Goal: Task Accomplishment & Management: Complete application form

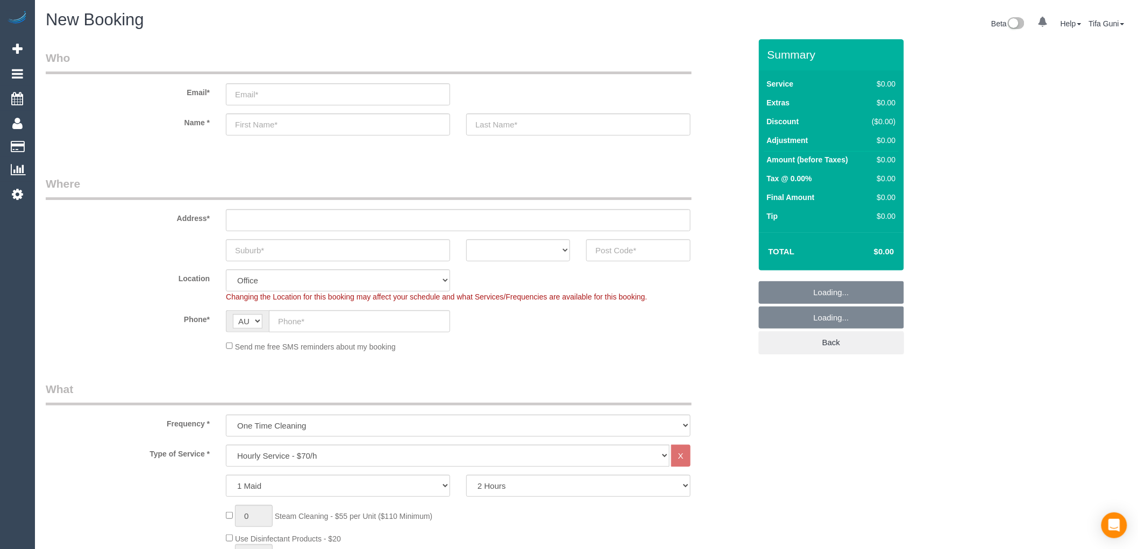
select select "object:2096"
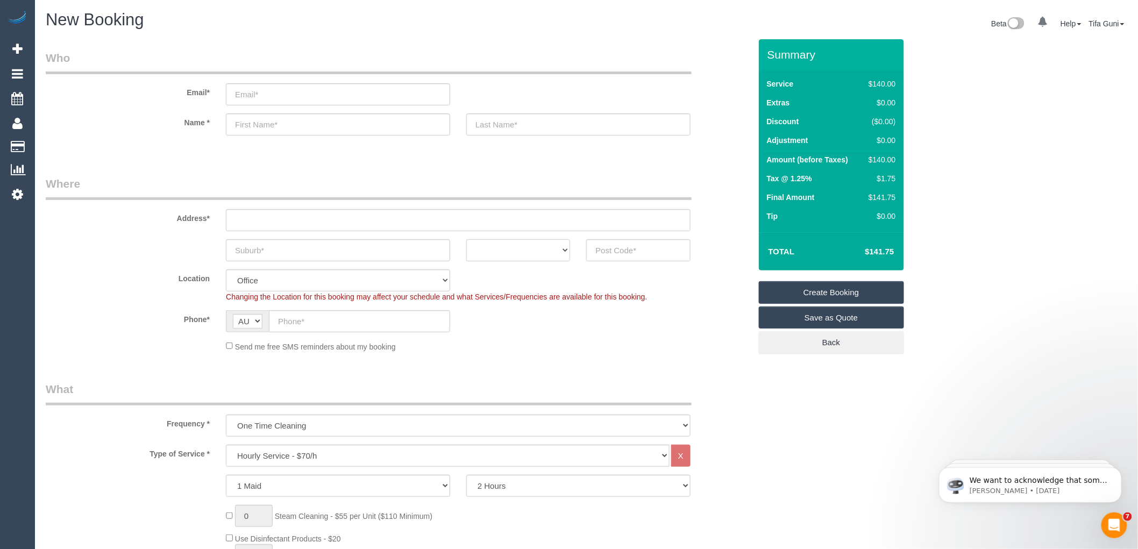
click at [522, 256] on select "ACT [GEOGRAPHIC_DATA] NT [GEOGRAPHIC_DATA] SA TAS [GEOGRAPHIC_DATA] [GEOGRAPHIC…" at bounding box center [518, 250] width 104 height 22
select select "VIC"
click at [466, 239] on select "ACT [GEOGRAPHIC_DATA] NT [GEOGRAPHIC_DATA] SA TAS [GEOGRAPHIC_DATA] [GEOGRAPHIC…" at bounding box center [518, 250] width 104 height 22
click at [267, 253] on input "text" at bounding box center [338, 250] width 224 height 22
type input "South Bank"
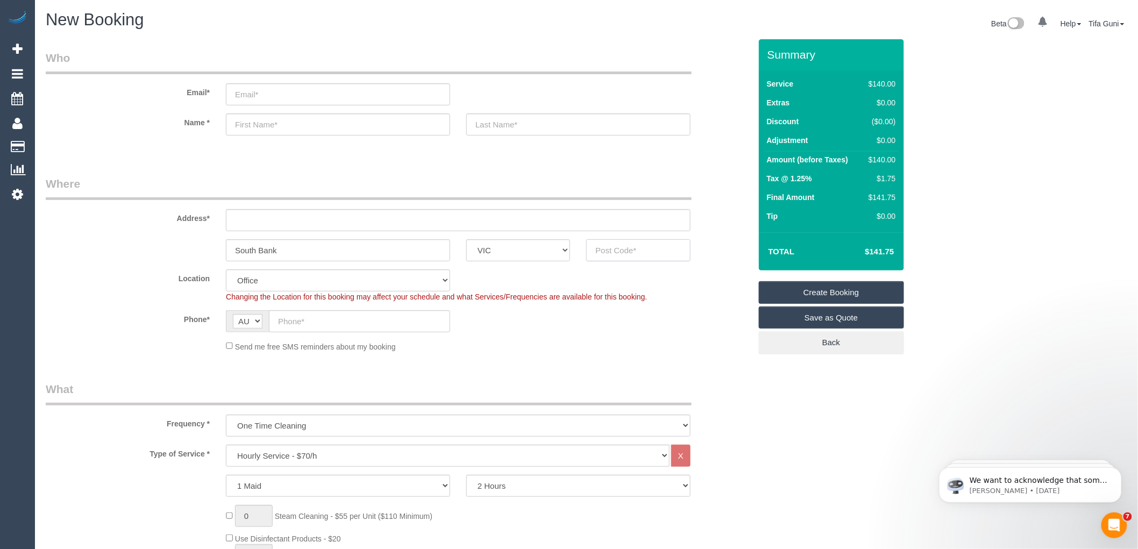
click at [603, 251] on input "text" at bounding box center [638, 250] width 104 height 22
type input "3006"
click at [269, 222] on input "text" at bounding box center [458, 220] width 465 height 22
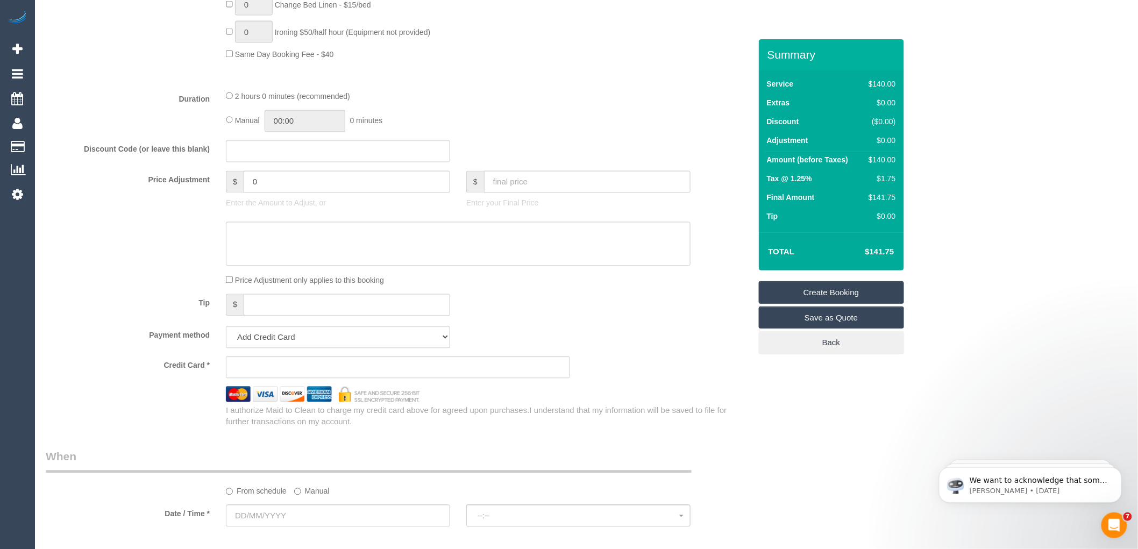
scroll to position [896, 0]
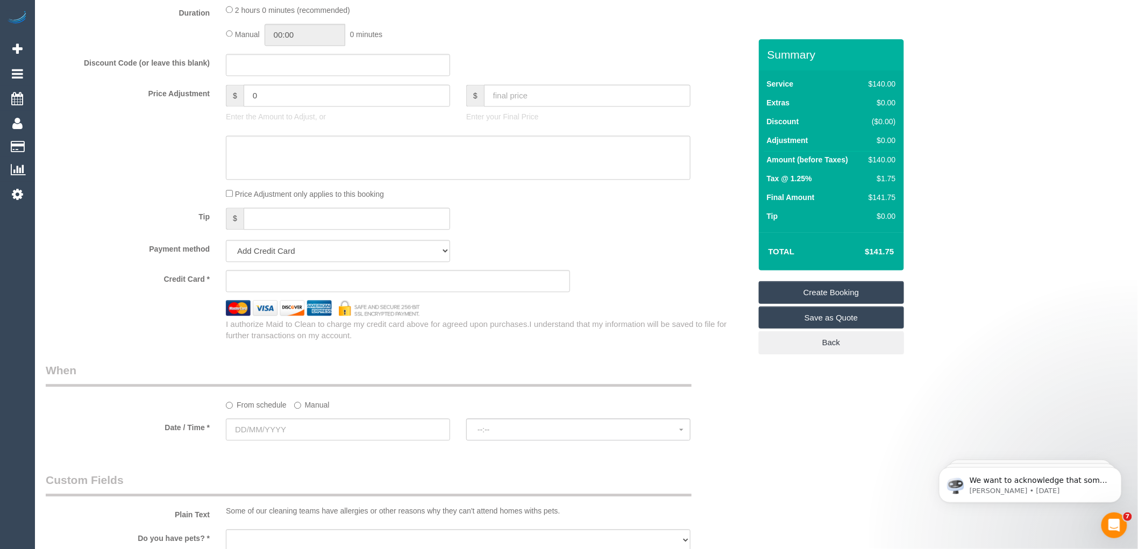
type input "-"
click at [276, 436] on input "text" at bounding box center [338, 430] width 224 height 22
select select "54"
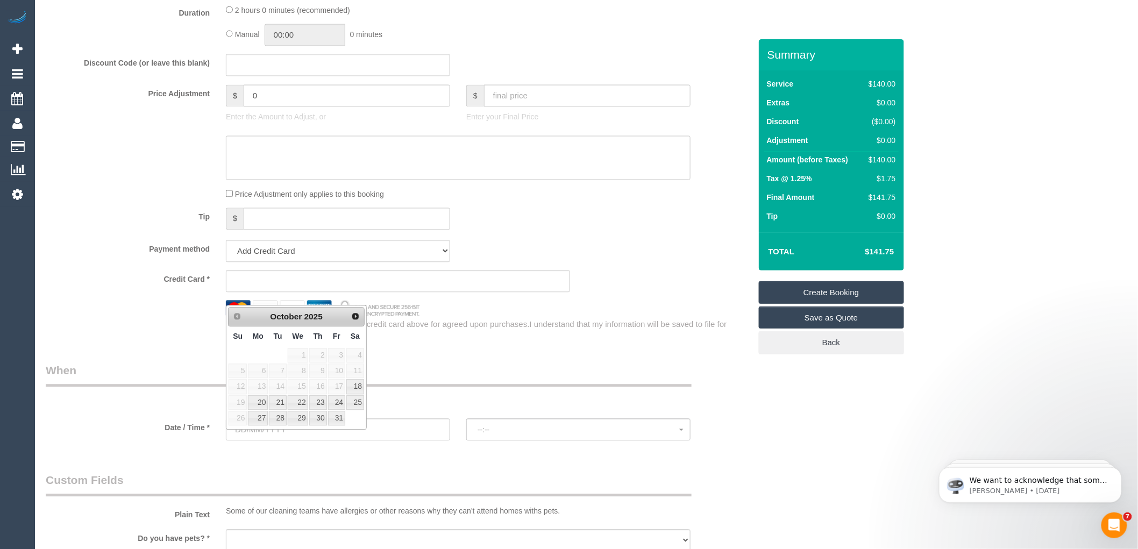
click at [625, 257] on div "Payment method Add Credit Card Cash Check Paypal" at bounding box center [398, 251] width 721 height 22
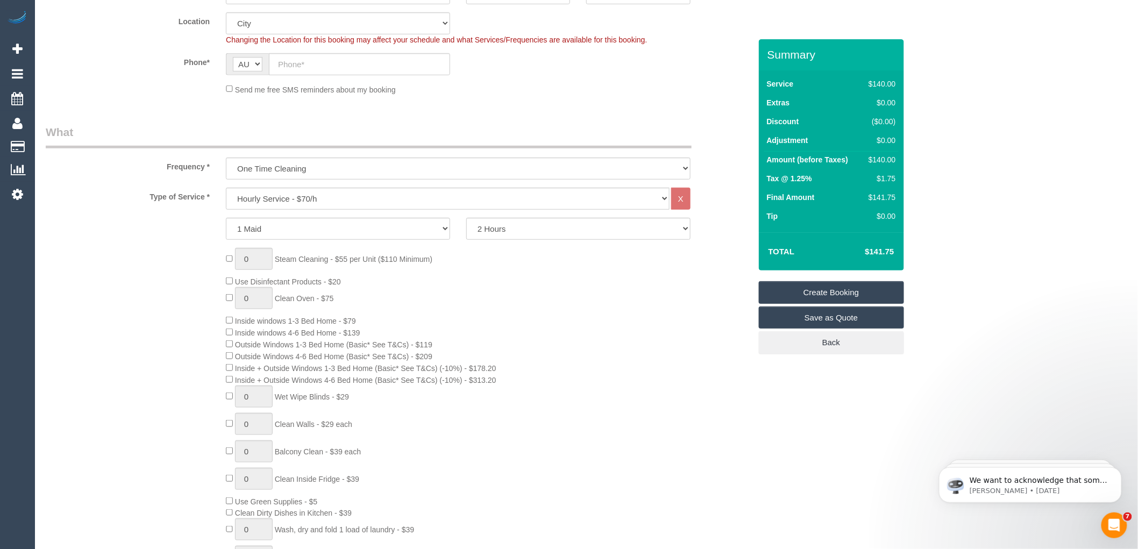
scroll to position [239, 0]
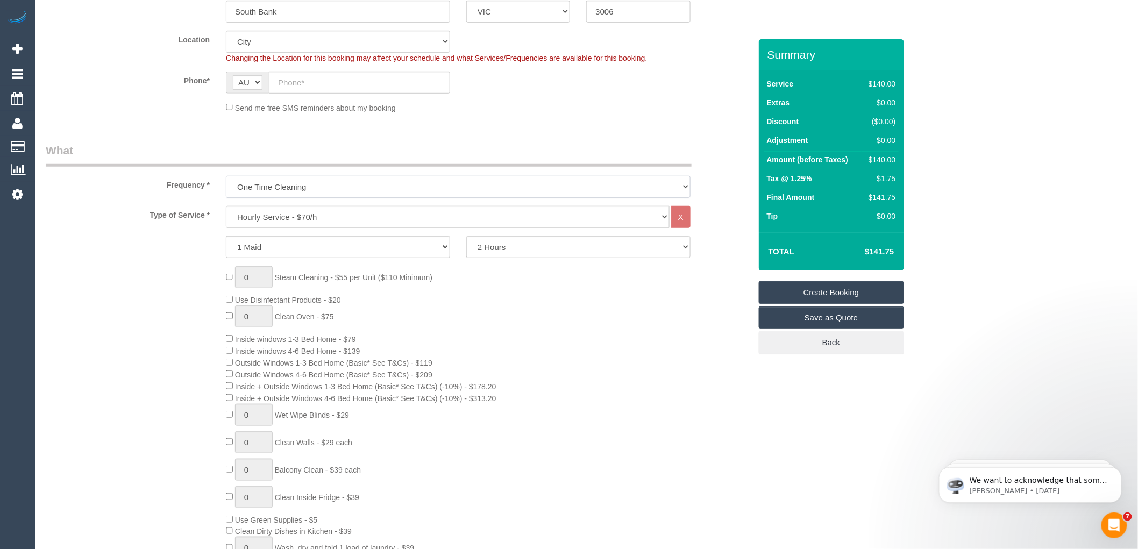
click at [343, 183] on select "One Time Cleaning Weekly - 10% Off - 10.00% (0% for the First Booking) Fortnigh…" at bounding box center [458, 187] width 465 height 22
select select "object:2103"
click at [226, 176] on select "One Time Cleaning Weekly - 10% Off - 10.00% (0% for the First Booking) Fortnigh…" at bounding box center [458, 187] width 465 height 22
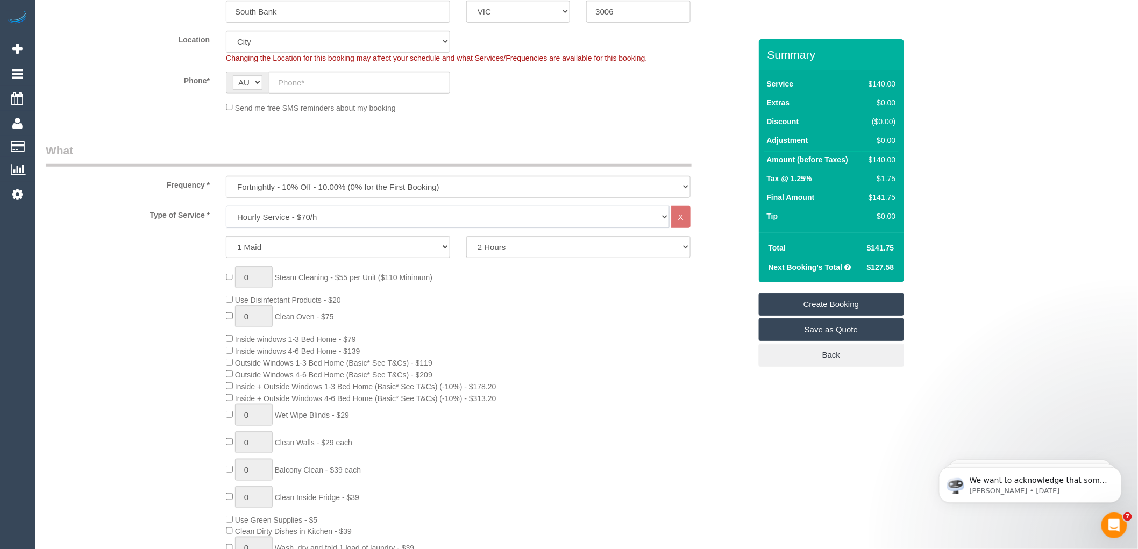
click at [349, 218] on select "Hourly Service - $70/h Hourly Service - $65/h Hourly Service - $60/h Hourly Ser…" at bounding box center [448, 217] width 444 height 22
click at [226, 207] on select "Hourly Service - $70/h Hourly Service - $65/h Hourly Service - $60/h Hourly Ser…" at bounding box center [448, 217] width 444 height 22
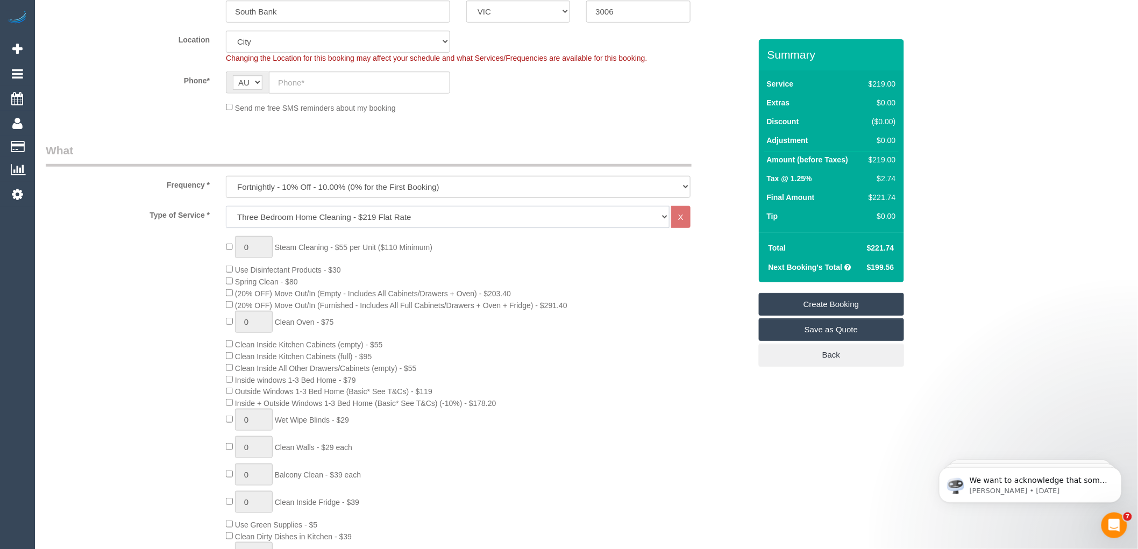
click at [288, 218] on select "Hourly Service - $70/h Hourly Service - $65/h Hourly Service - $60/h Hourly Ser…" at bounding box center [448, 217] width 444 height 22
click at [226, 207] on select "Hourly Service - $70/h Hourly Service - $65/h Hourly Service - $60/h Hourly Ser…" at bounding box center [448, 217] width 444 height 22
click at [409, 217] on select "Hourly Service - $70/h Hourly Service - $65/h Hourly Service - $60/h Hourly Ser…" at bounding box center [448, 217] width 444 height 22
select select "209"
click at [226, 207] on select "Hourly Service - $70/h Hourly Service - $65/h Hourly Service - $60/h Hourly Ser…" at bounding box center [448, 217] width 444 height 22
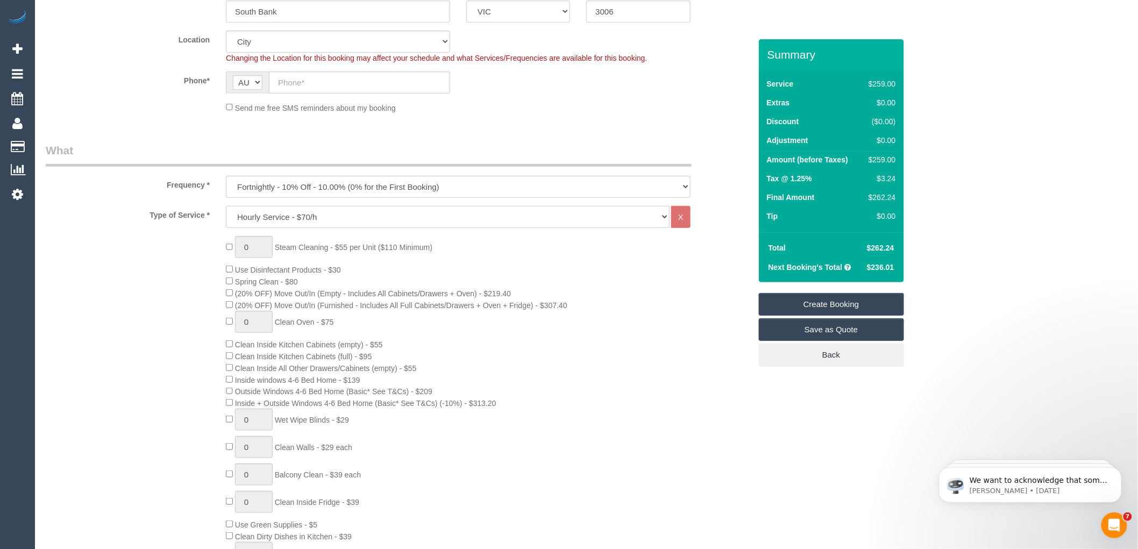
select select "1"
select select "120"
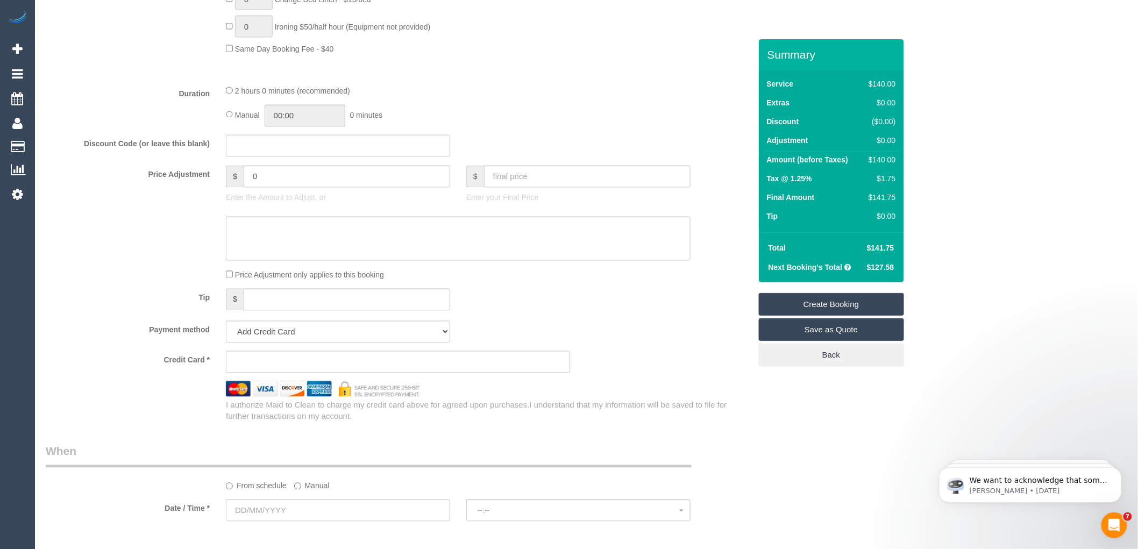
scroll to position [837, 0]
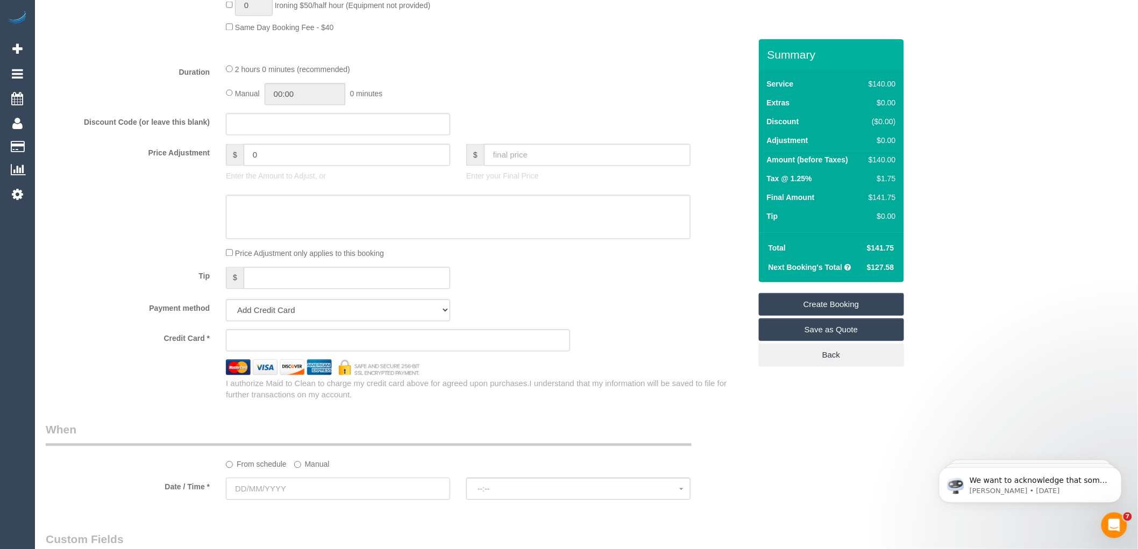
click at [289, 499] on input "text" at bounding box center [338, 489] width 224 height 22
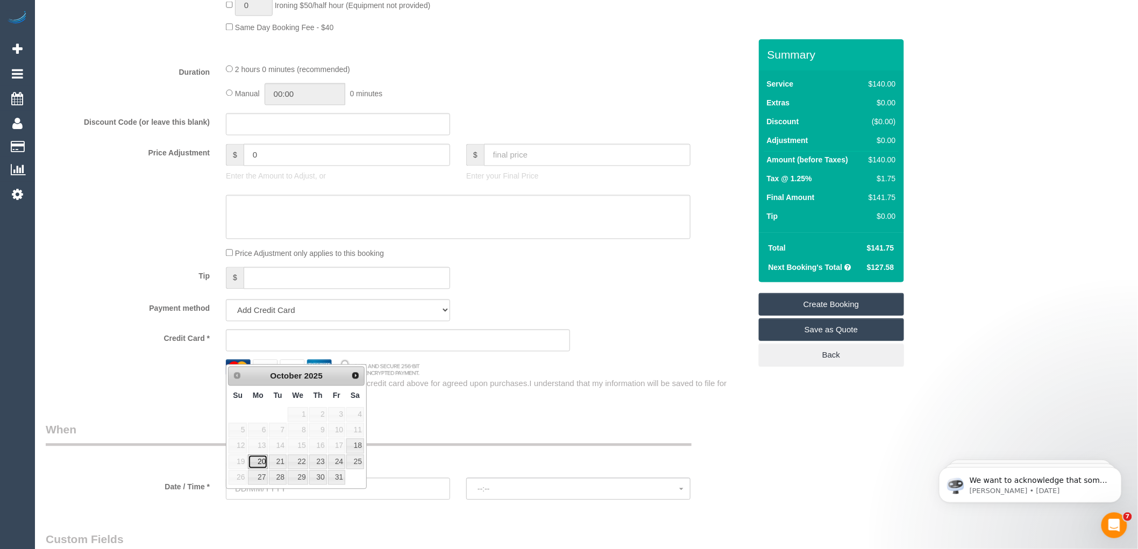
click at [261, 463] on link "20" at bounding box center [258, 462] width 20 height 15
type input "[DATE]"
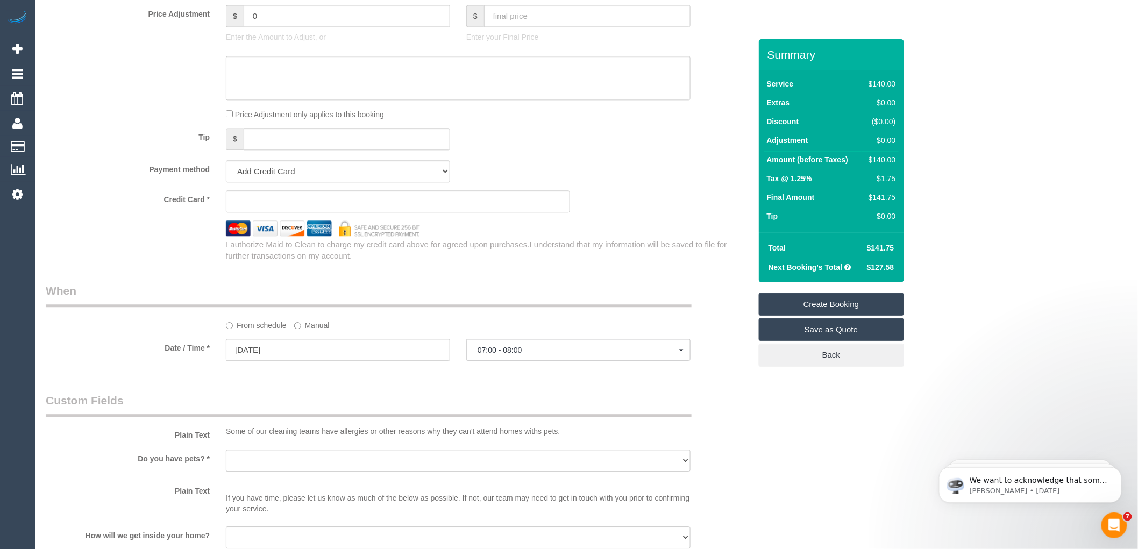
scroll to position [1016, 0]
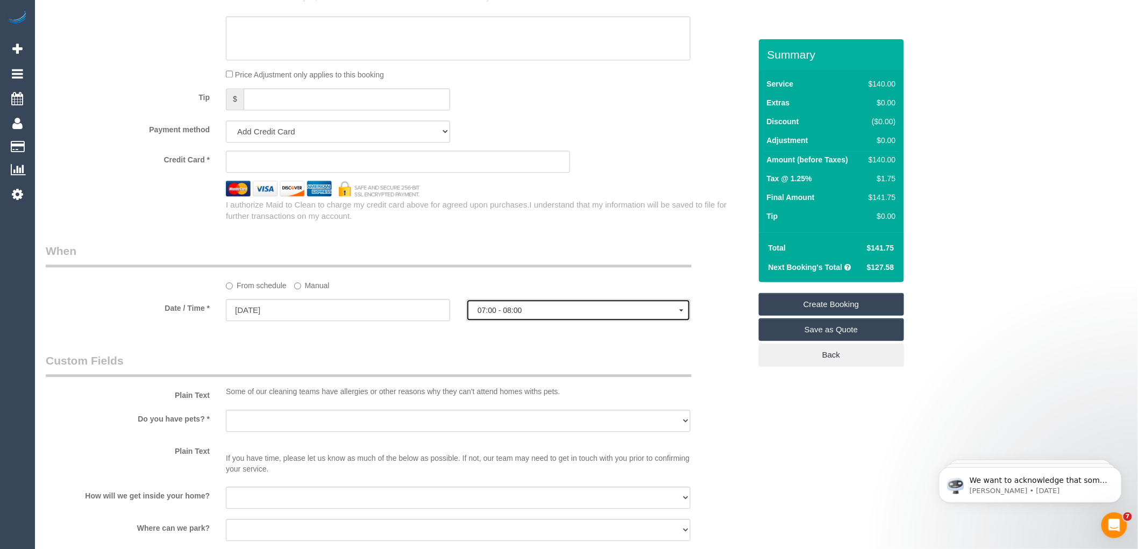
click at [533, 315] on span "07:00 - 08:00" at bounding box center [579, 310] width 202 height 9
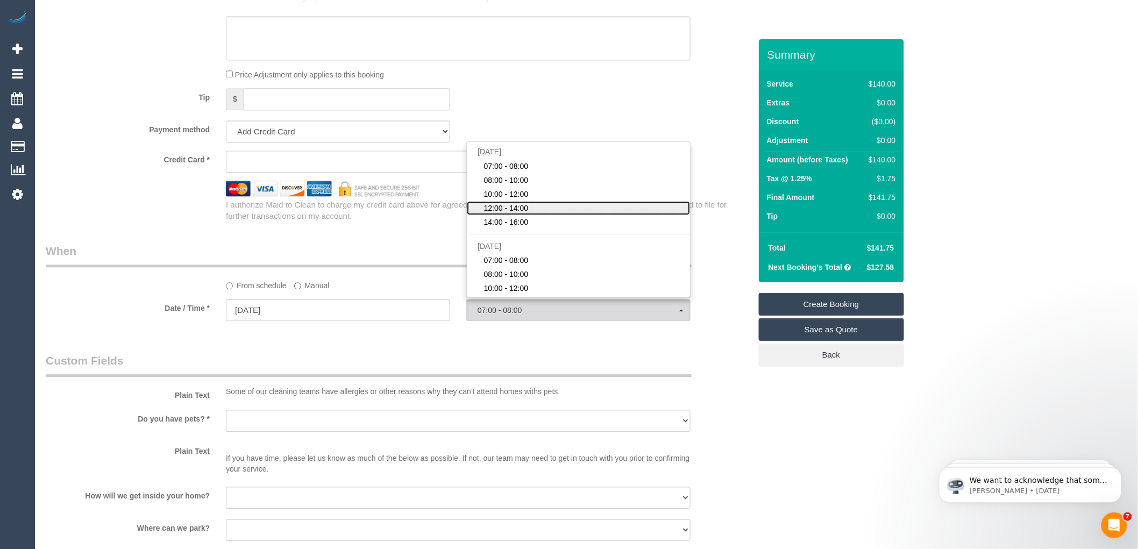
click at [514, 214] on span "12:00 - 14:00" at bounding box center [506, 208] width 45 height 11
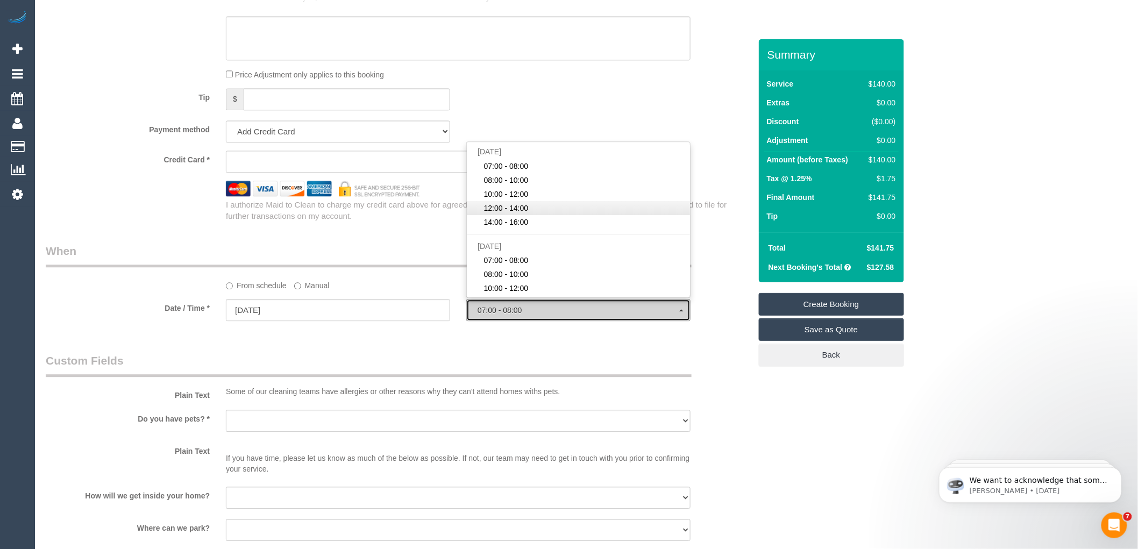
select select "spot4"
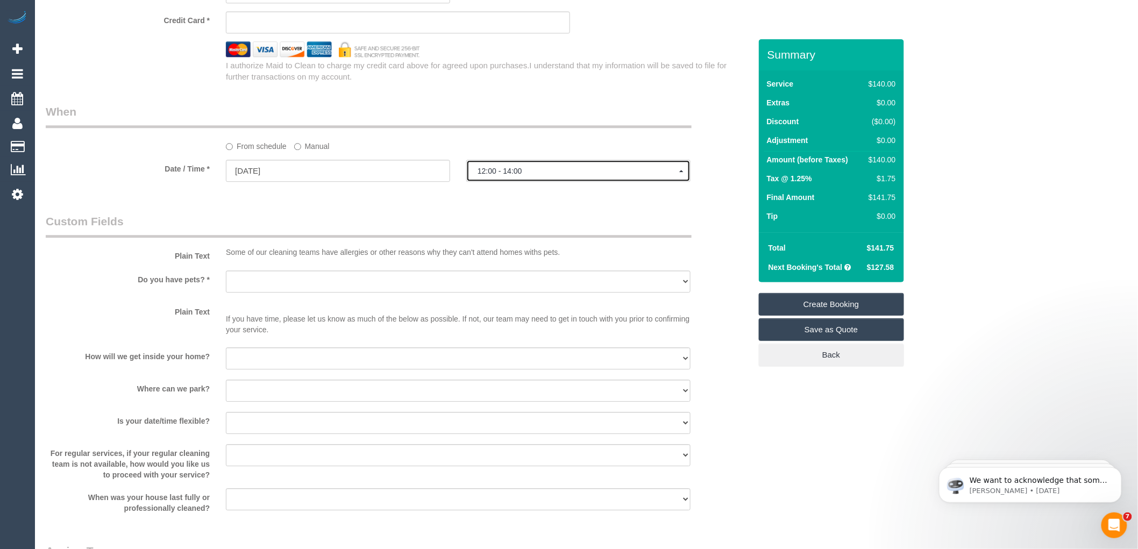
scroll to position [1195, 0]
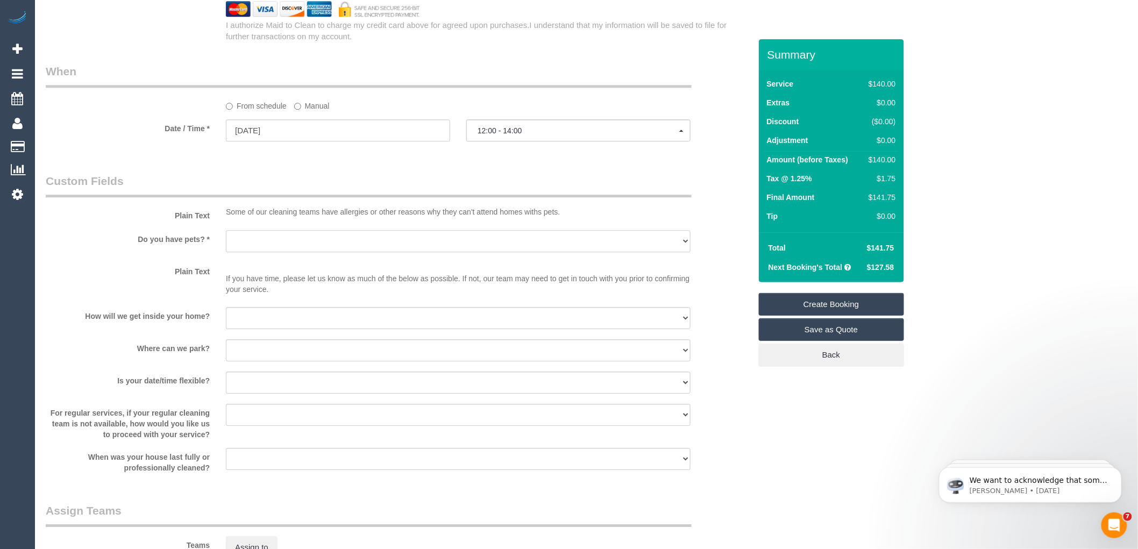
click at [313, 252] on select "Yes - Cats Yes - Dogs No pets Yes - Dogs and Cats Yes - Other" at bounding box center [458, 241] width 465 height 22
select select "number:28"
click at [226, 242] on select "Yes - Cats Yes - Dogs No pets Yes - Dogs and Cats Yes - Other" at bounding box center [458, 241] width 465 height 22
click at [288, 329] on select "I will be home Key will be left (please provide details below) Lock box/Access …" at bounding box center [458, 318] width 465 height 22
select select "number:14"
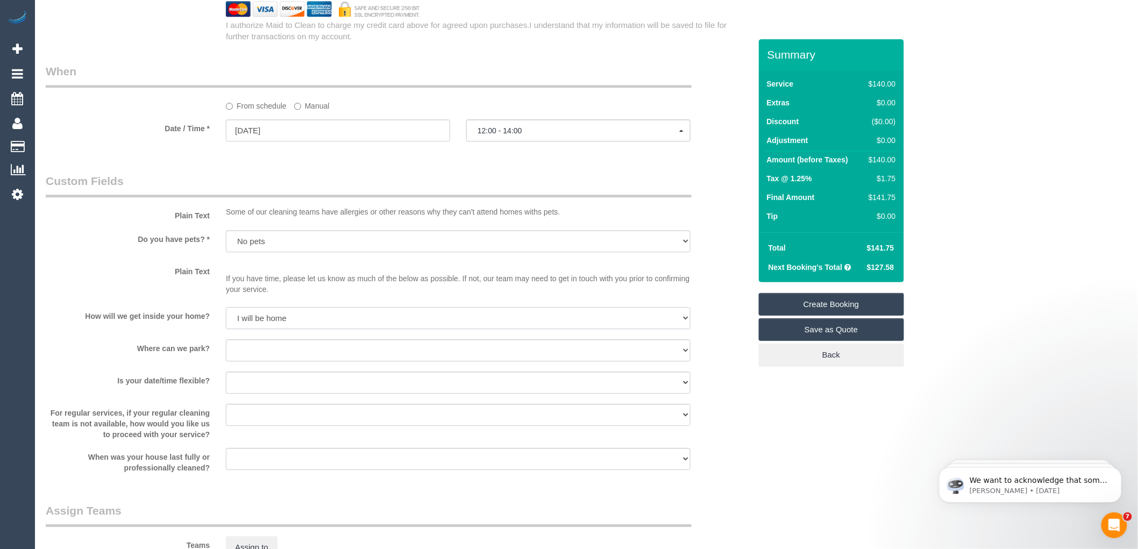
click at [226, 318] on select "I will be home Key will be left (please provide details below) Lock box/Access …" at bounding box center [458, 318] width 465 height 22
click at [265, 356] on select "I will provide parking on-site Free street parking Paid street parking (cost wi…" at bounding box center [458, 350] width 465 height 22
select select "number:18"
click at [226, 351] on select "I will provide parking on-site Free street parking Paid street parking (cost wi…" at bounding box center [458, 350] width 465 height 22
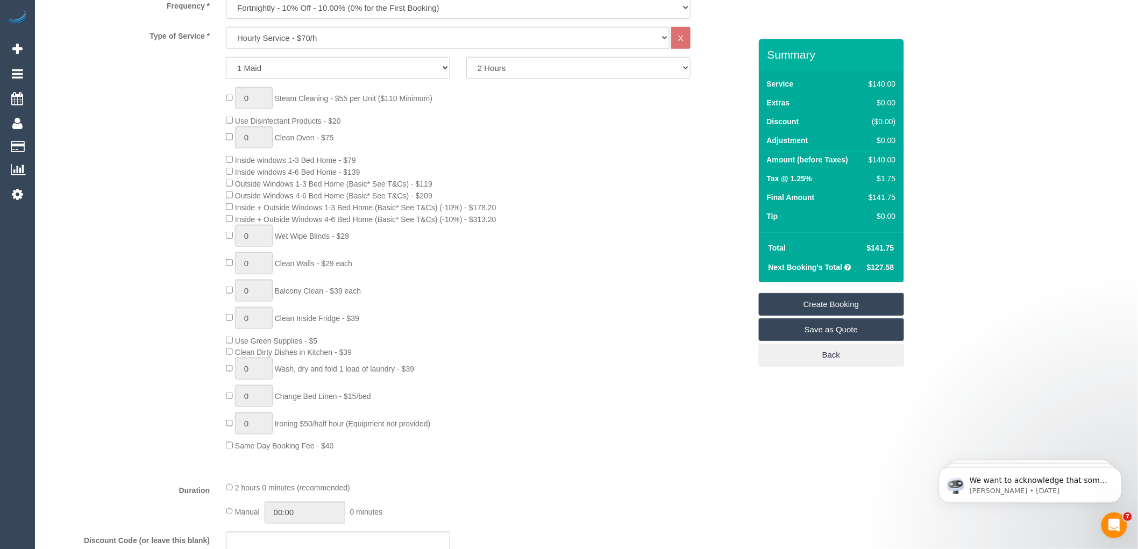
scroll to position [119, 0]
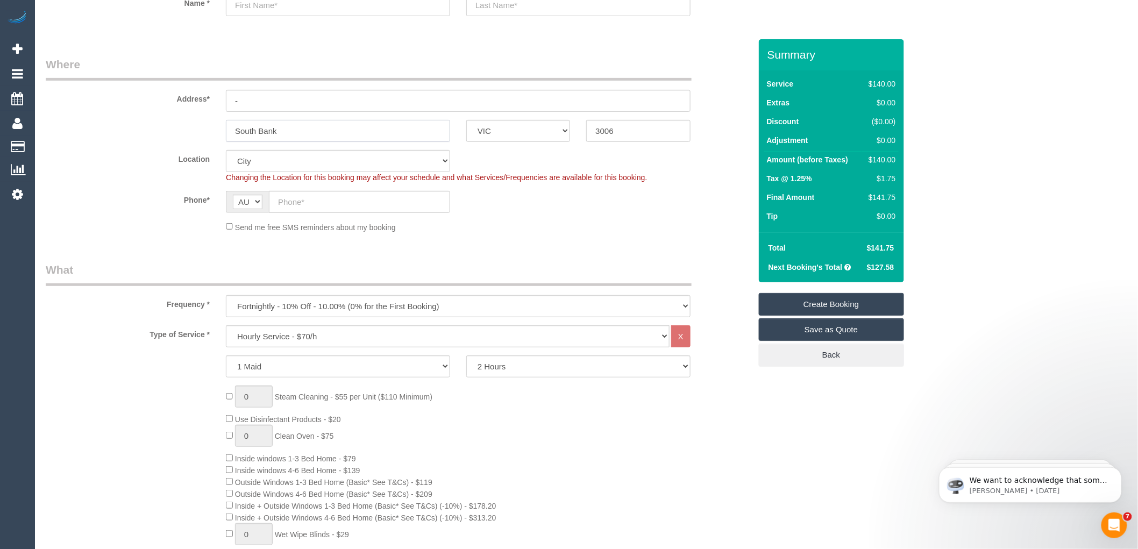
drag, startPoint x: 219, startPoint y: 137, endPoint x: 188, endPoint y: 139, distance: 30.7
click at [188, 139] on div "South Bank ACT [GEOGRAPHIC_DATA] NT [GEOGRAPHIC_DATA] SA TAS [GEOGRAPHIC_DATA] …" at bounding box center [398, 131] width 721 height 22
click at [257, 106] on input "-" at bounding box center [458, 101] width 465 height 22
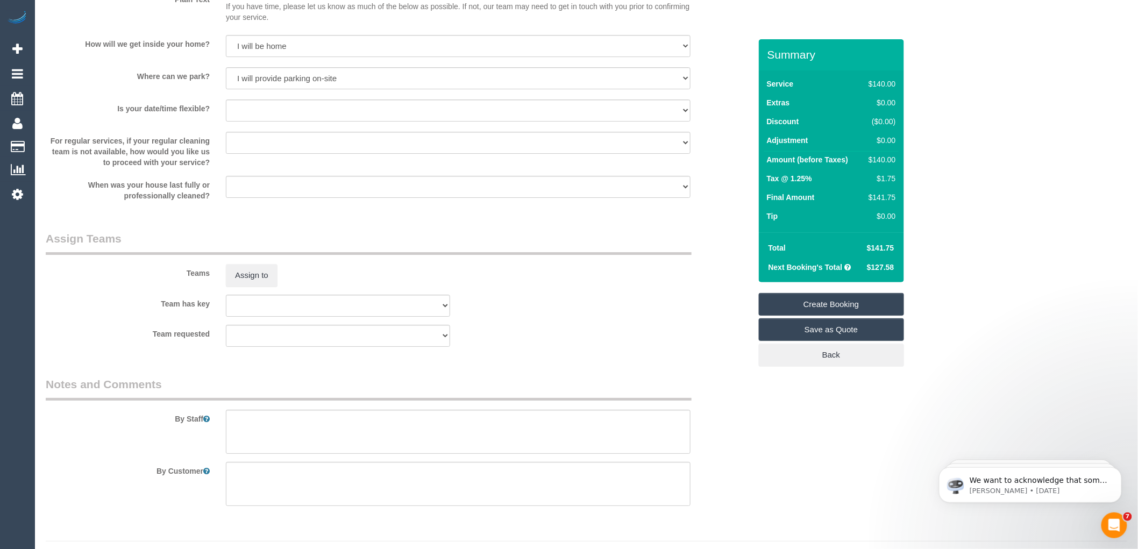
scroll to position [1503, 0]
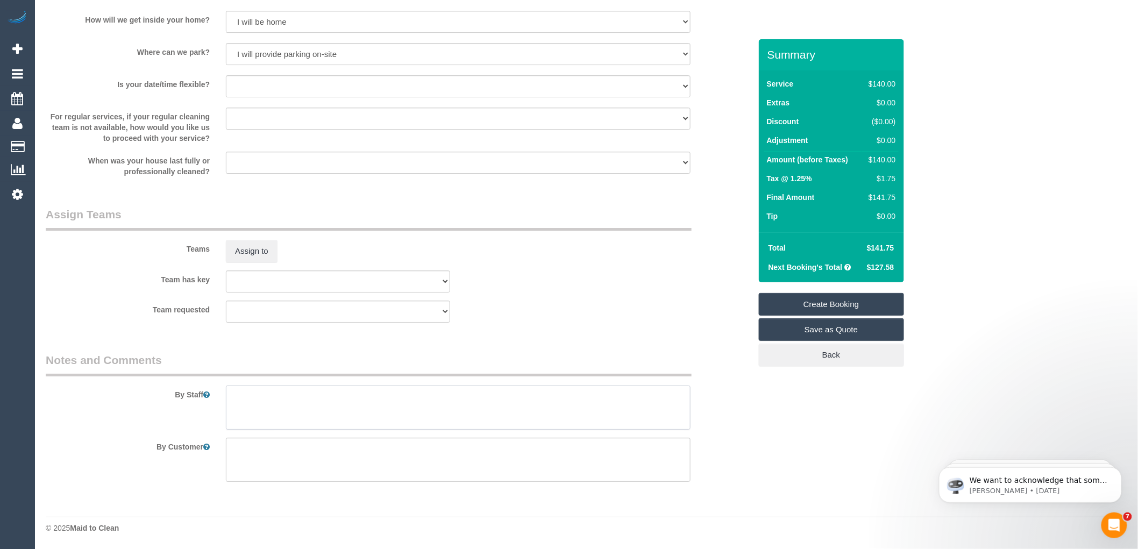
click at [254, 397] on textarea at bounding box center [458, 408] width 465 height 44
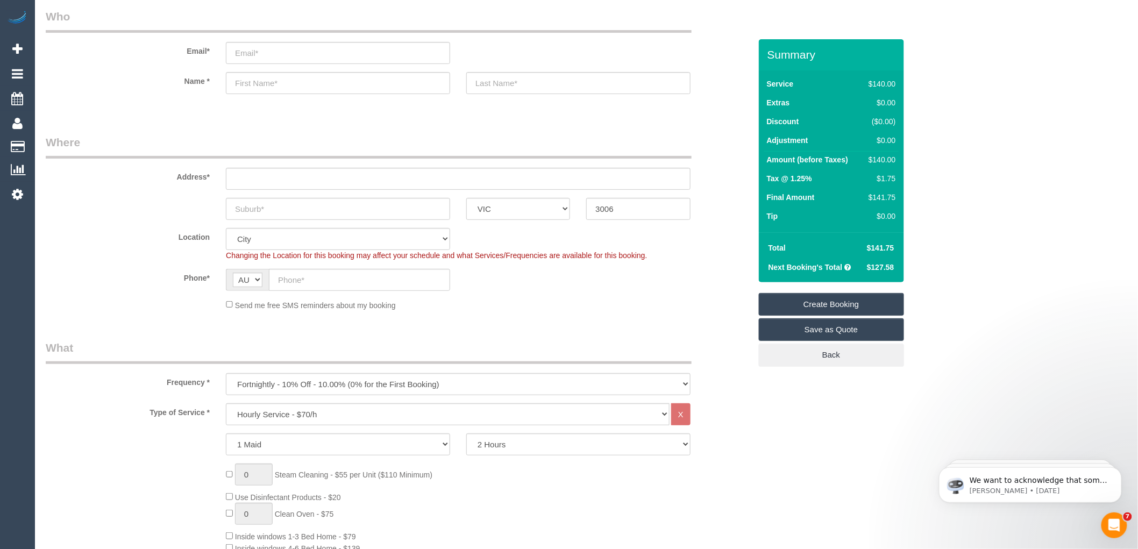
scroll to position [0, 0]
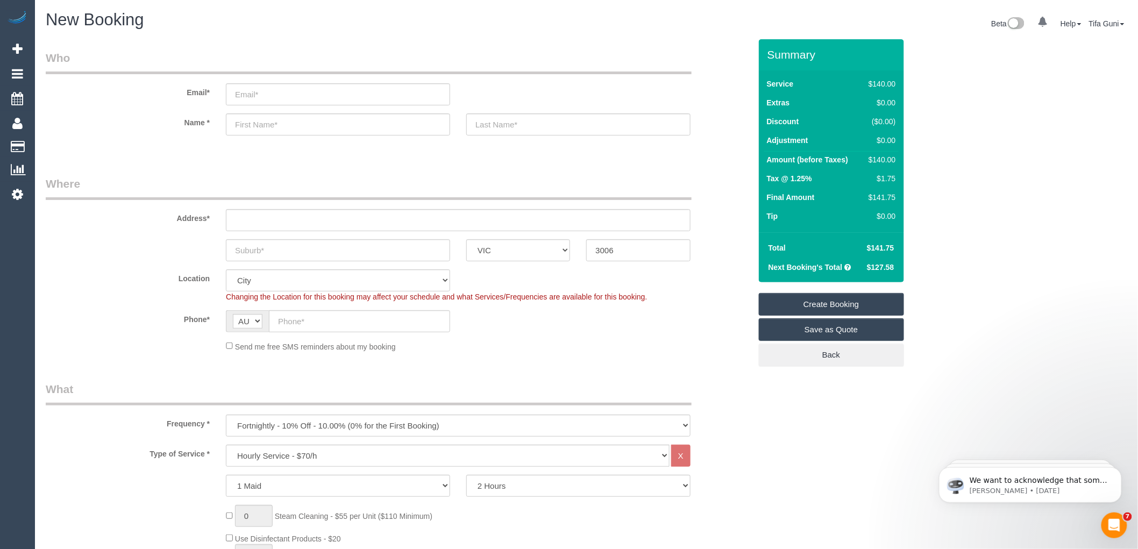
type textarea "Use the mop ands vacuum for the customer"
click at [372, 257] on input "text" at bounding box center [338, 250] width 224 height 22
click at [266, 253] on input "text" at bounding box center [338, 250] width 224 height 22
paste input "61 469 355 075"
type input "61 469 355 075"
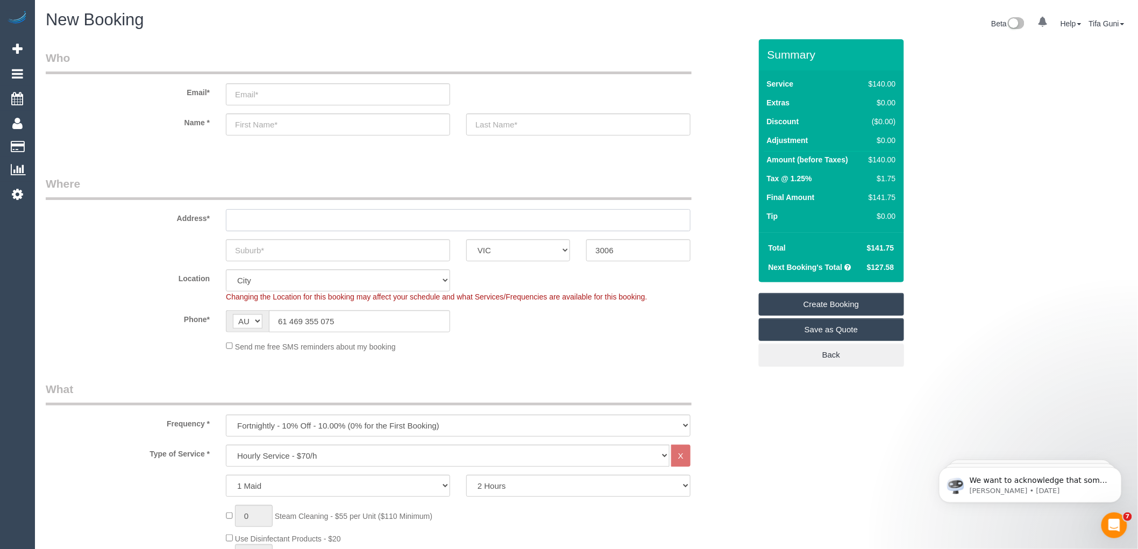
click at [259, 219] on input "text" at bounding box center [458, 220] width 465 height 22
type input "[STREET_ADDRESS]"
click at [275, 249] on input "text" at bounding box center [338, 250] width 224 height 22
type input "Craigiburn"
click at [626, 245] on input "3006" at bounding box center [638, 250] width 104 height 22
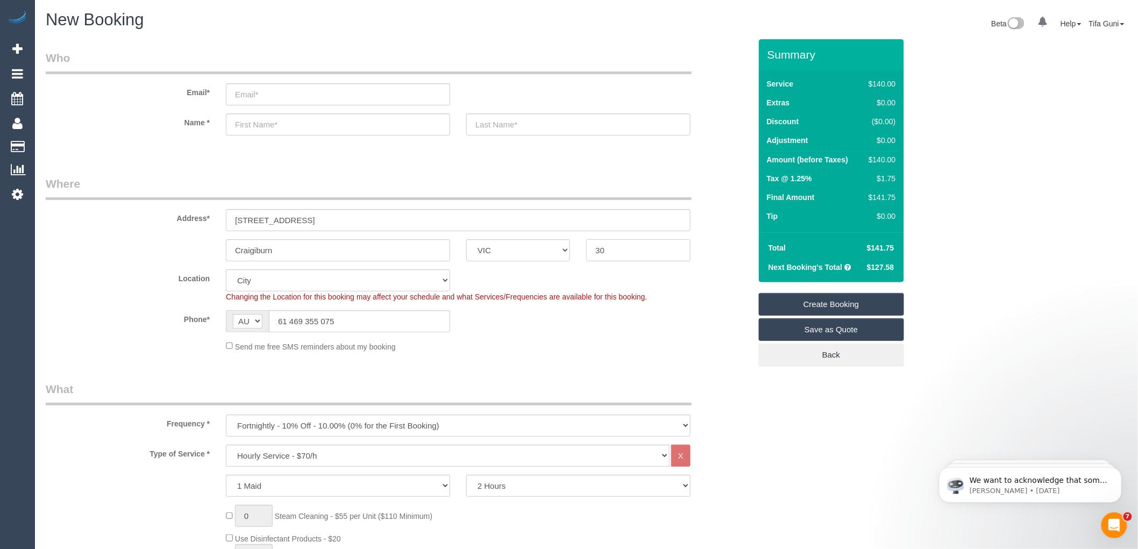
type input "3"
type input "3064"
click at [282, 130] on input "text" at bounding box center [338, 125] width 224 height 22
select select "63"
select select "object:3590"
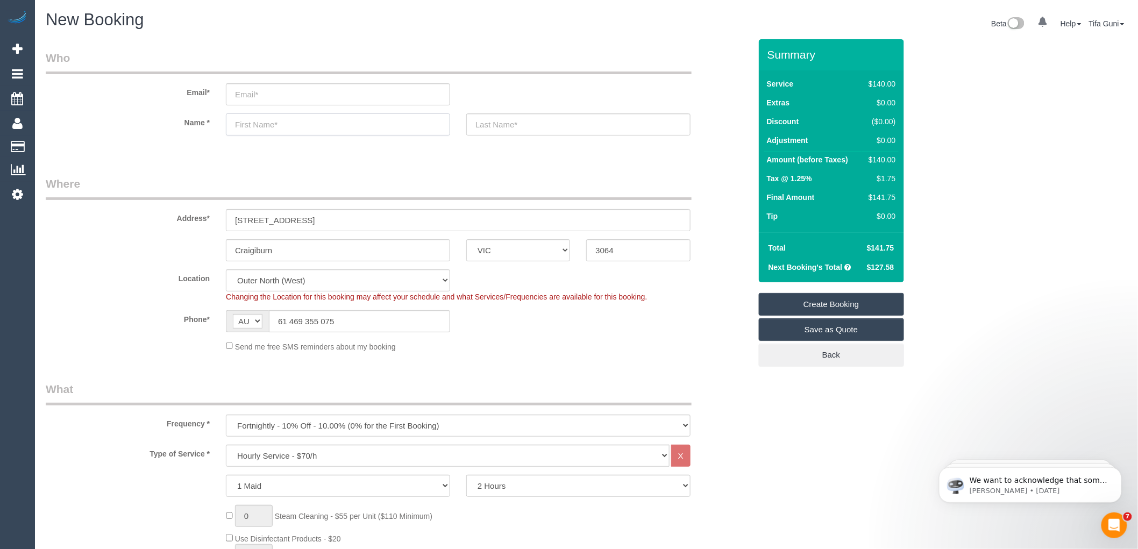
select select "spot29"
type input "Neha"
click at [535, 124] on input "text" at bounding box center [578, 125] width 224 height 22
type input "Ren"
click at [238, 95] on input "email" at bounding box center [338, 94] width 224 height 22
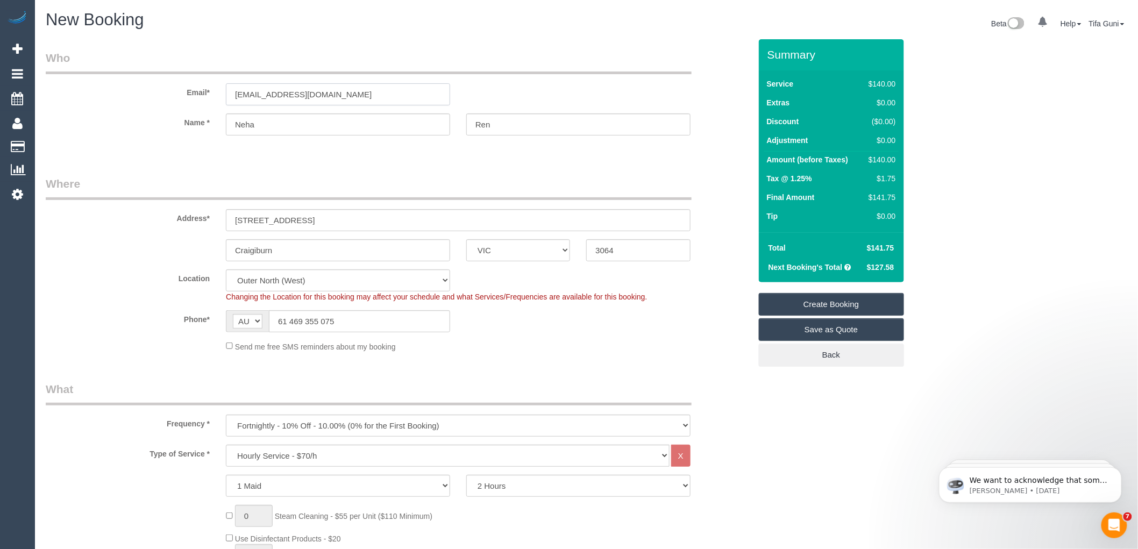
type input "[EMAIL_ADDRESS][DOMAIN_NAME]"
drag, startPoint x: 287, startPoint y: 318, endPoint x: 270, endPoint y: 318, distance: 17.2
click at [270, 318] on input "61 469 355 075" at bounding box center [359, 321] width 181 height 22
type input "0469 355 075"
select select "spot54"
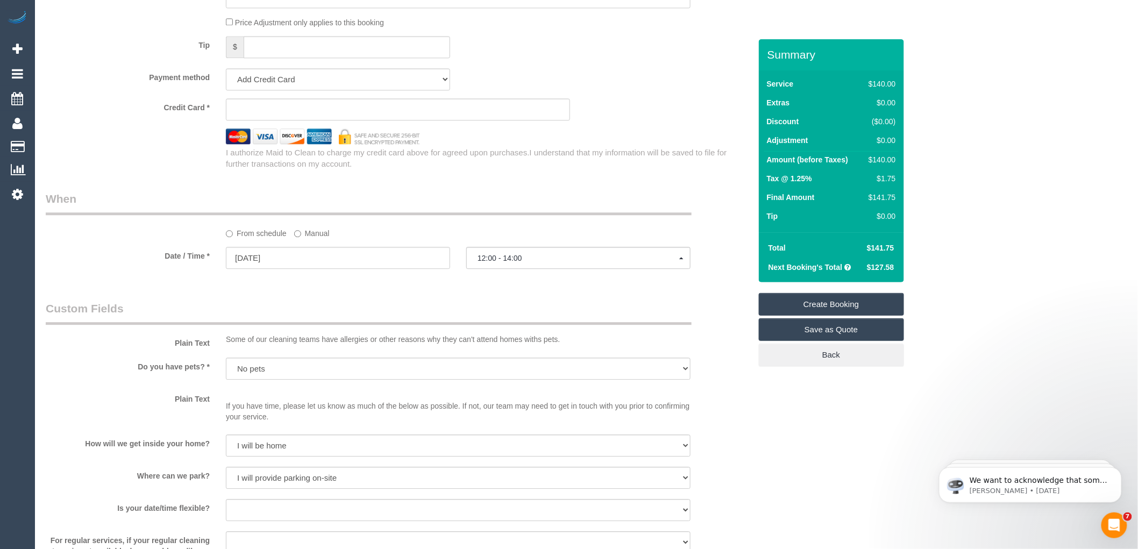
scroll to position [1076, 0]
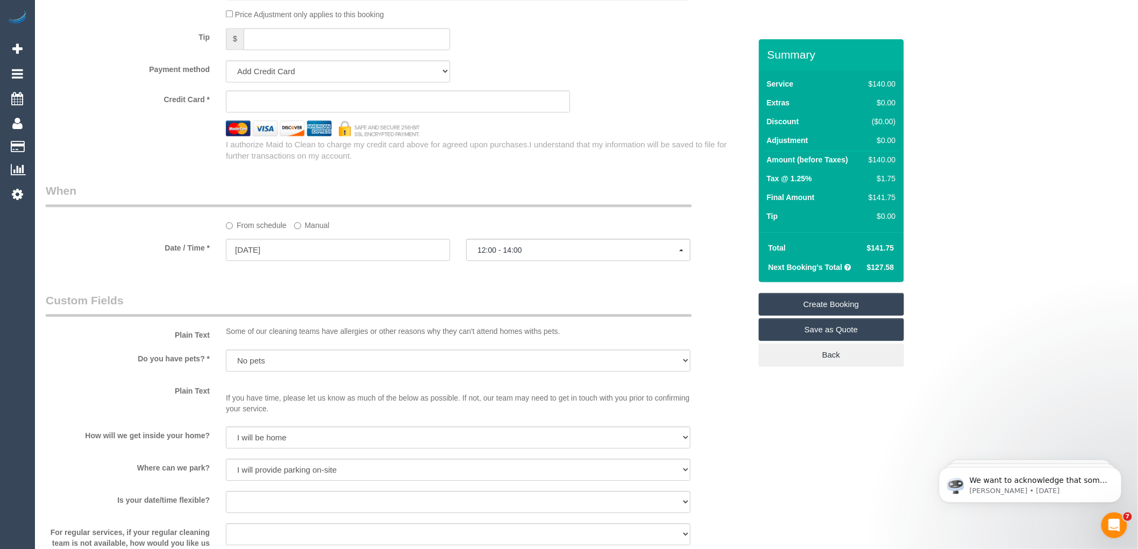
type input "0469 355 075"
click at [837, 331] on link "Save as Quote" at bounding box center [831, 329] width 145 height 23
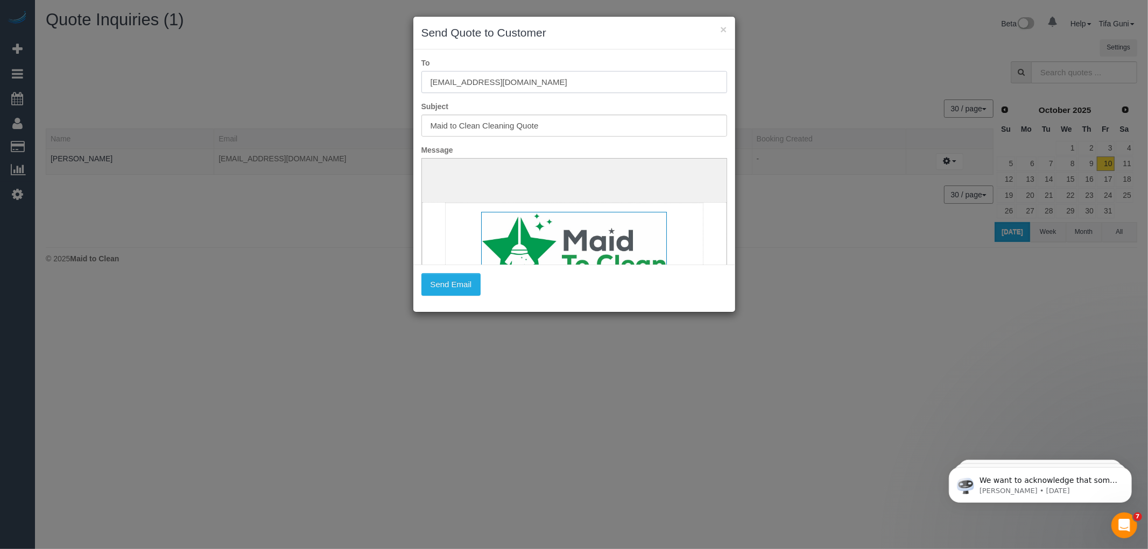
drag, startPoint x: 534, startPoint y: 80, endPoint x: 343, endPoint y: 83, distance: 190.5
click at [343, 83] on div "× Send Quote to Customer To [EMAIL_ADDRESS][DOMAIN_NAME] Subject Maid to Clean …" at bounding box center [574, 274] width 1148 height 549
click at [454, 282] on button "Send Email" at bounding box center [451, 284] width 60 height 23
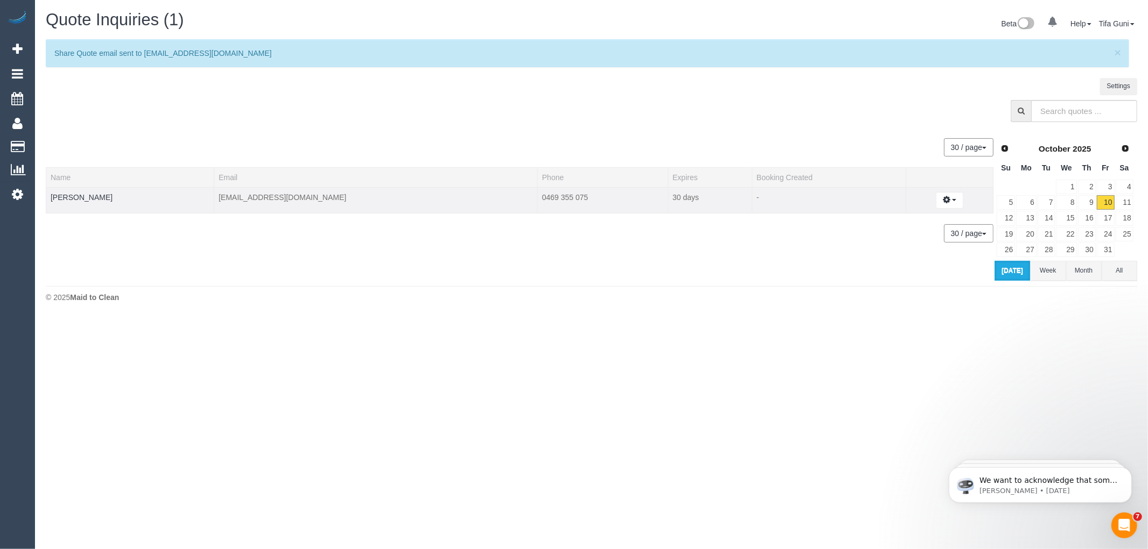
drag, startPoint x: 271, startPoint y: 197, endPoint x: 172, endPoint y: 200, distance: 99.0
click at [214, 200] on td "[EMAIL_ADDRESS][DOMAIN_NAME]" at bounding box center [375, 200] width 323 height 26
copy td "[EMAIL_ADDRESS][DOMAIN_NAME]"
click at [87, 46] on span "Add Booking" at bounding box center [102, 49] width 134 height 25
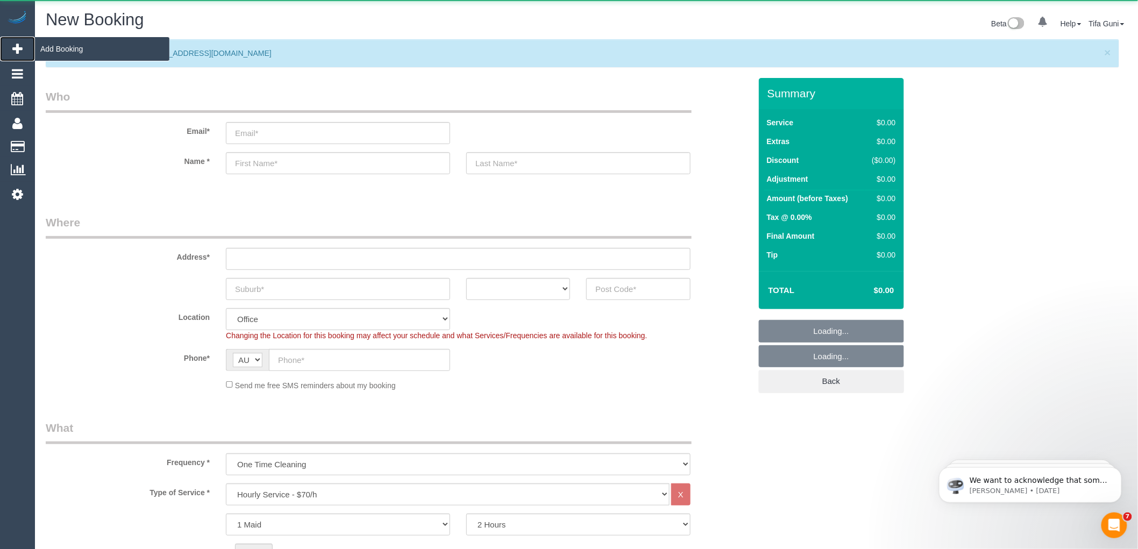
select select "object:4987"
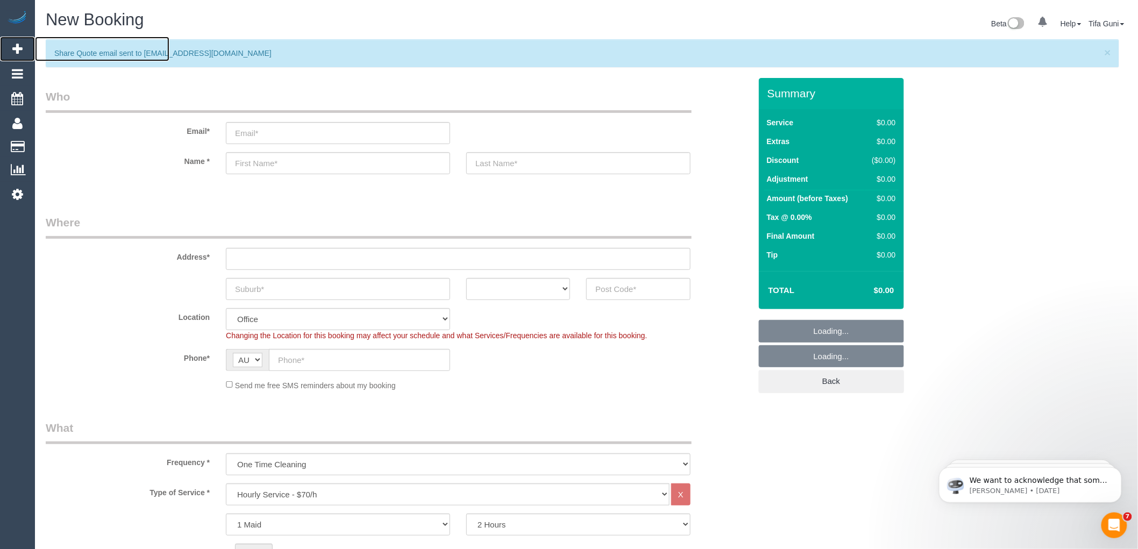
scroll to position [299, 0]
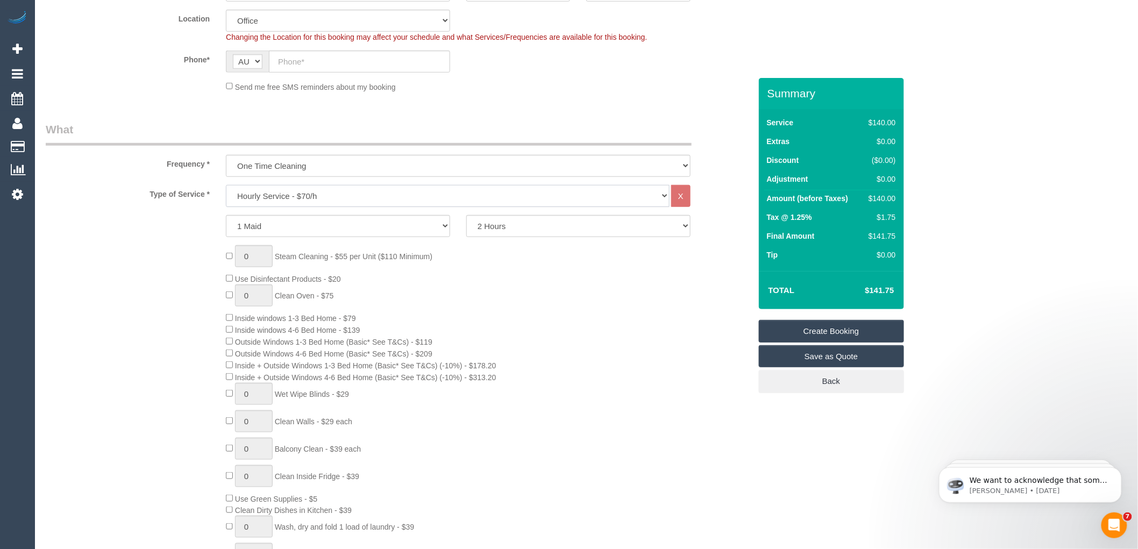
click at [310, 197] on select "Hourly Service - $70/h Hourly Service - $65/h Hourly Service - $60/h Hourly Ser…" at bounding box center [448, 196] width 444 height 22
select select "213"
click at [226, 186] on select "Hourly Service - $70/h Hourly Service - $65/h Hourly Service - $60/h Hourly Ser…" at bounding box center [448, 196] width 444 height 22
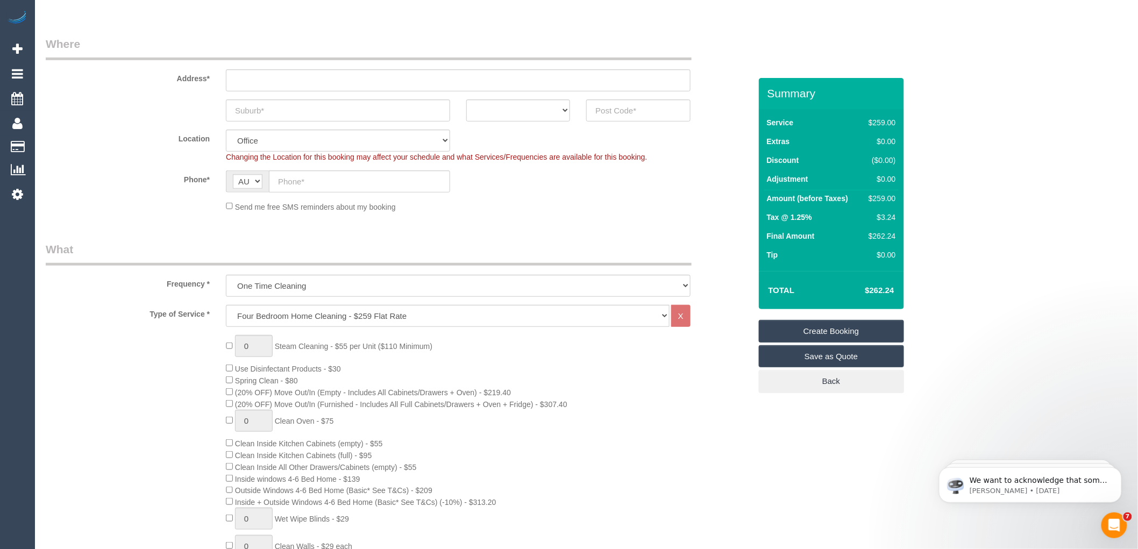
scroll to position [179, 0]
click at [295, 181] on input "text" at bounding box center [359, 181] width 181 height 22
paste input "61 431 642 450"
drag, startPoint x: 284, startPoint y: 178, endPoint x: 273, endPoint y: 178, distance: 10.2
click at [273, 178] on input "61 431 642 450" at bounding box center [359, 181] width 181 height 22
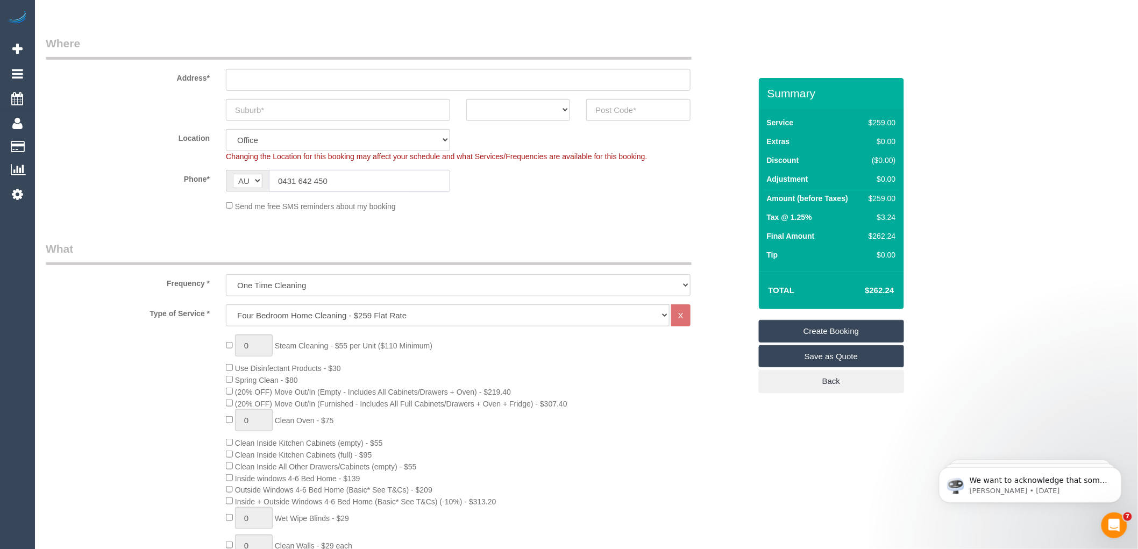
type input "0431 642 450"
click at [309, 321] on select "Hourly Service - $70/h Hourly Service - $65/h Hourly Service - $60/h Hourly Ser…" at bounding box center [448, 316] width 444 height 22
select select "212"
click at [226, 305] on select "Hourly Service - $70/h Hourly Service - $65/h Hourly Service - $60/h Hourly Ser…" at bounding box center [448, 316] width 444 height 22
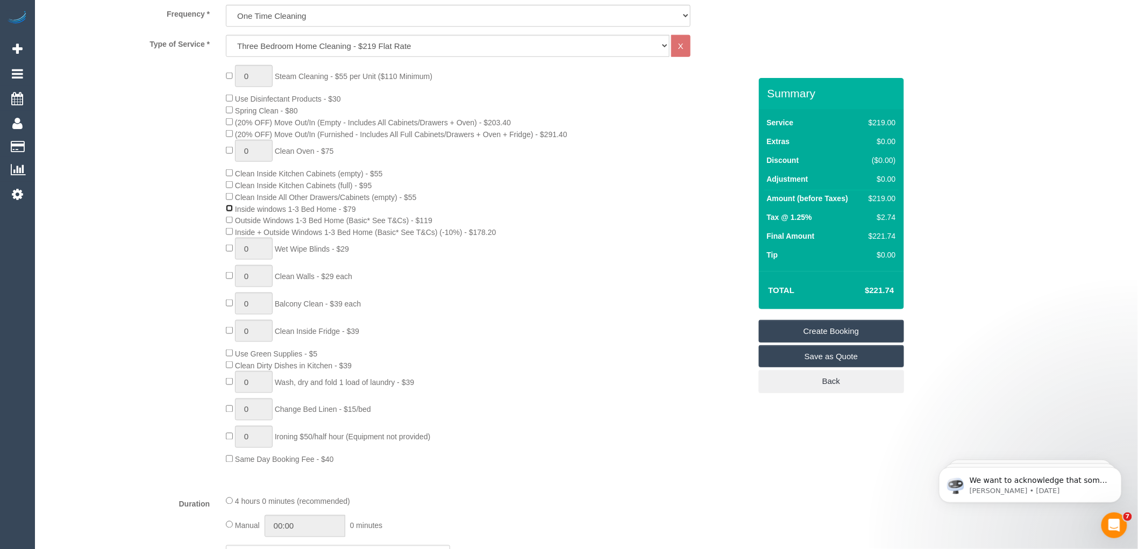
scroll to position [478, 0]
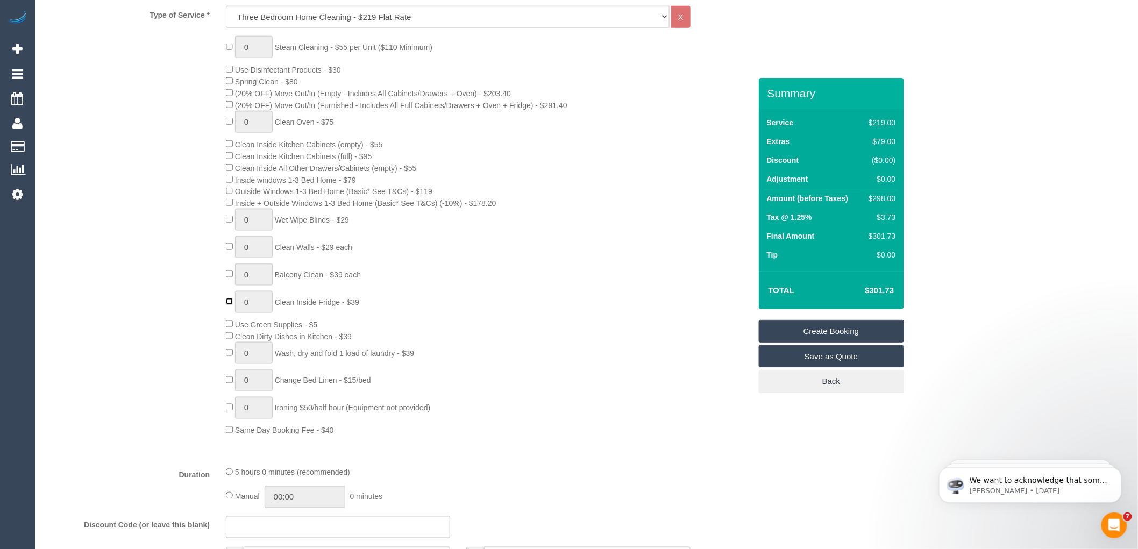
type input "1"
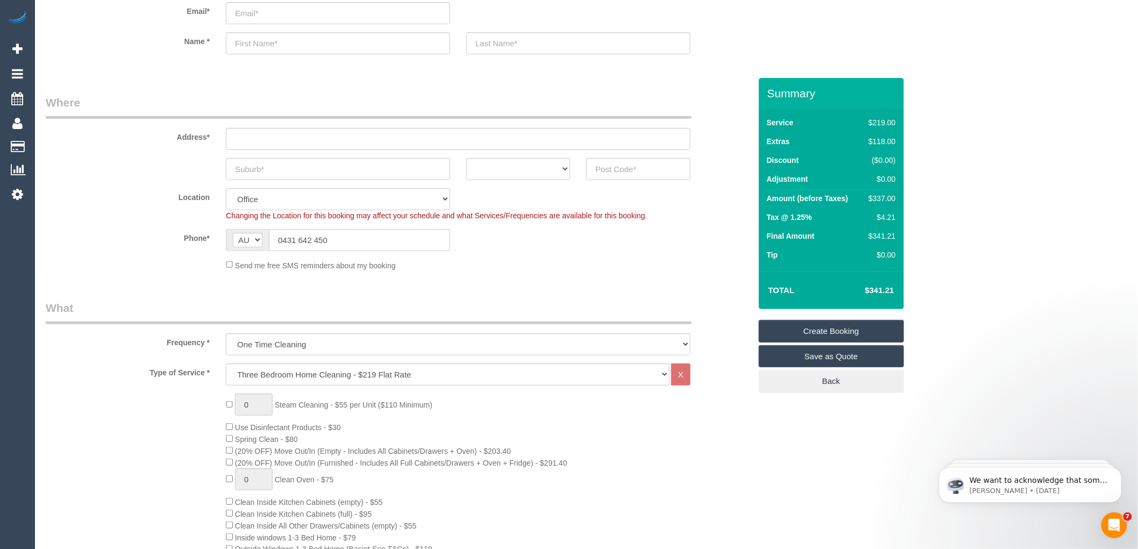
scroll to position [119, 0]
click at [554, 171] on select "ACT [GEOGRAPHIC_DATA] NT [GEOGRAPHIC_DATA] SA TAS [GEOGRAPHIC_DATA] [GEOGRAPHIC…" at bounding box center [518, 170] width 104 height 22
select select "VIC"
click at [466, 159] on select "ACT [GEOGRAPHIC_DATA] NT [GEOGRAPHIC_DATA] SA TAS [GEOGRAPHIC_DATA] [GEOGRAPHIC…" at bounding box center [518, 170] width 104 height 22
click at [284, 174] on input "text" at bounding box center [338, 170] width 224 height 22
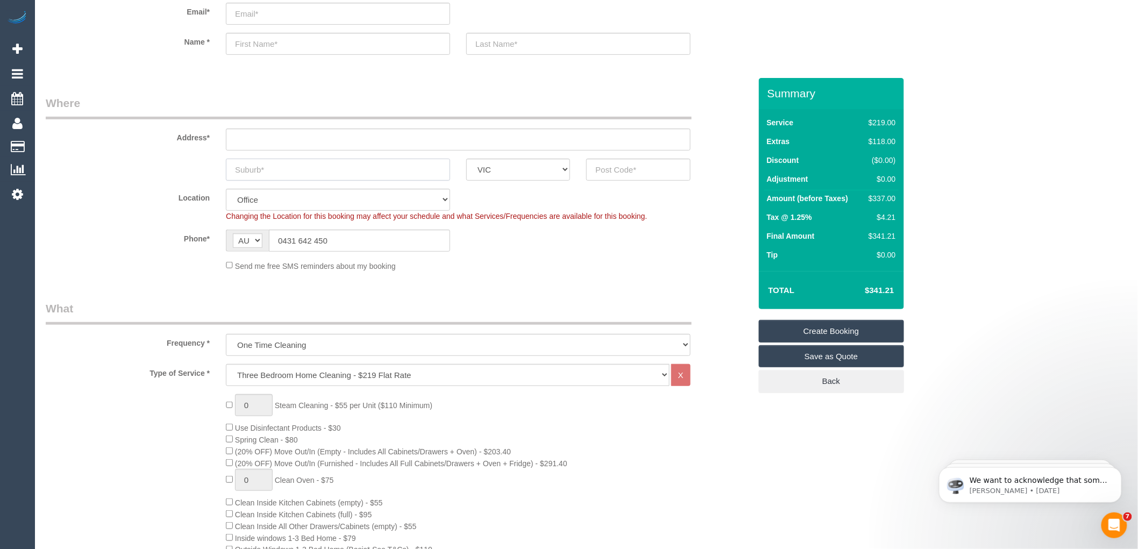
paste input "61431642450"
type input "61431642450"
drag, startPoint x: 302, startPoint y: 167, endPoint x: 199, endPoint y: 178, distance: 103.9
click at [199, 178] on div "61431642450 ACT [GEOGRAPHIC_DATA] NT [GEOGRAPHIC_DATA] SA TAS [GEOGRAPHIC_DATA]…" at bounding box center [398, 170] width 721 height 22
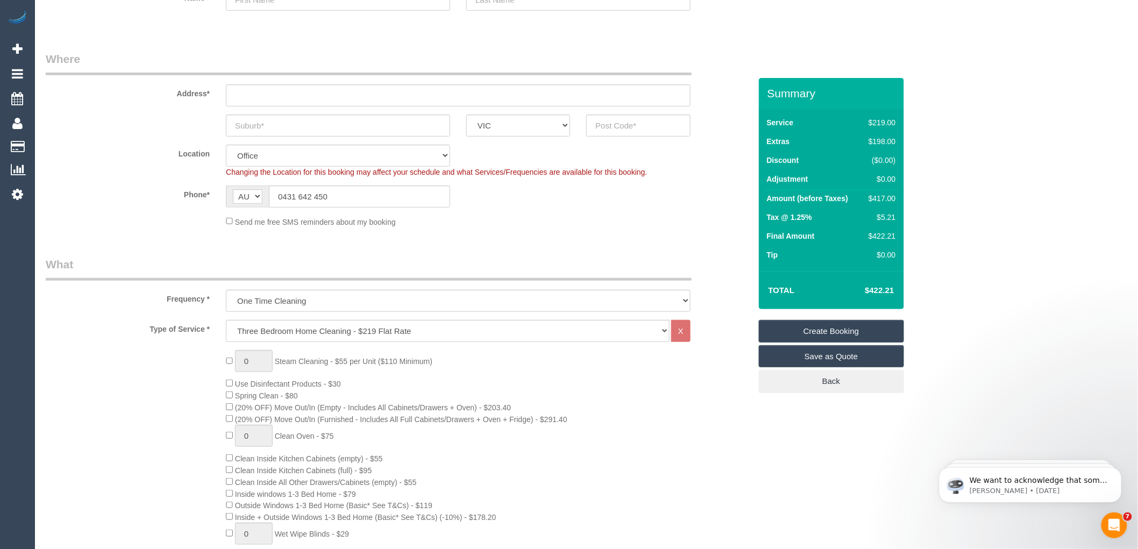
scroll to position [179, 0]
